Goal: Find specific page/section: Find specific page/section

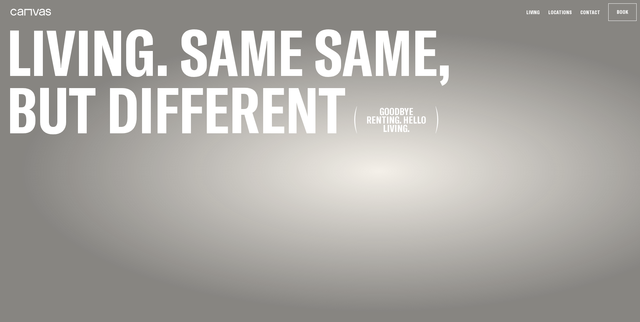
click at [560, 12] on link "Locations" at bounding box center [561, 12] width 28 height 7
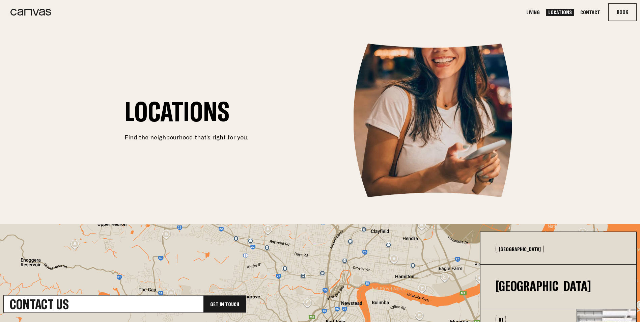
click at [537, 12] on link "Living" at bounding box center [534, 12] width 18 height 7
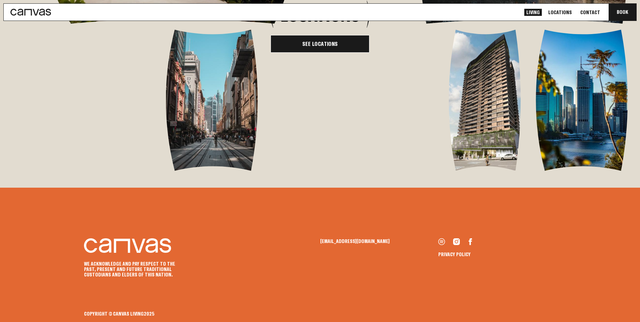
click at [317, 53] on link "See Locations" at bounding box center [320, 44] width 99 height 18
